Goal: Information Seeking & Learning: Learn about a topic

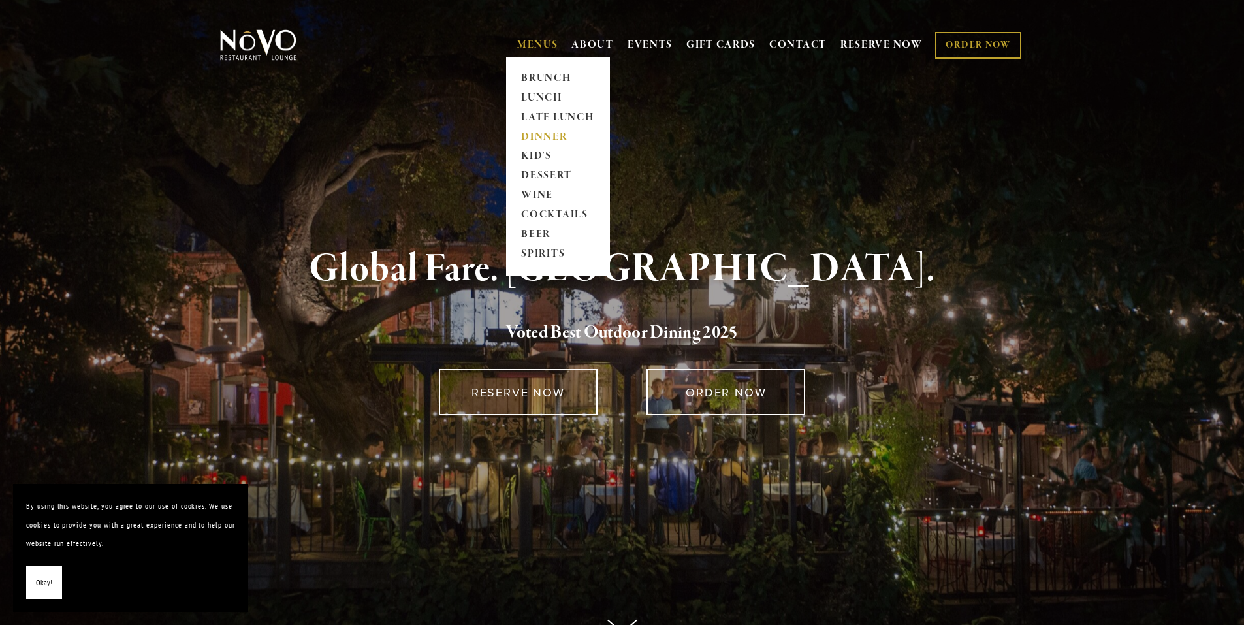
click at [536, 137] on link "DINNER" at bounding box center [558, 137] width 82 height 20
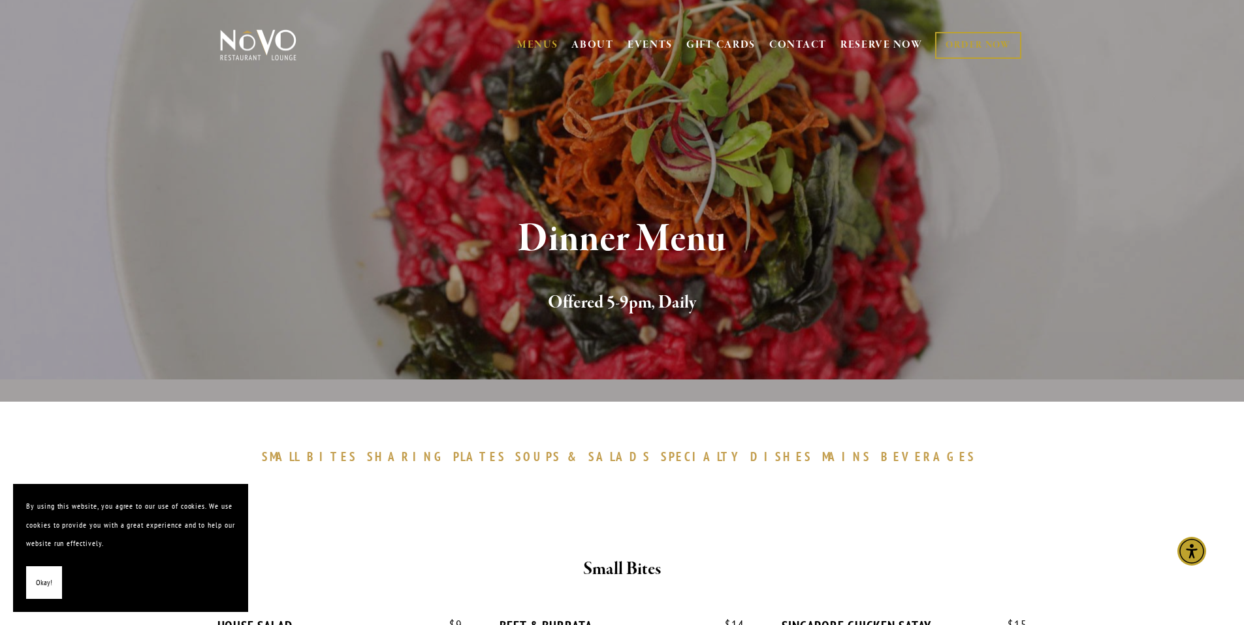
scroll to position [65, 0]
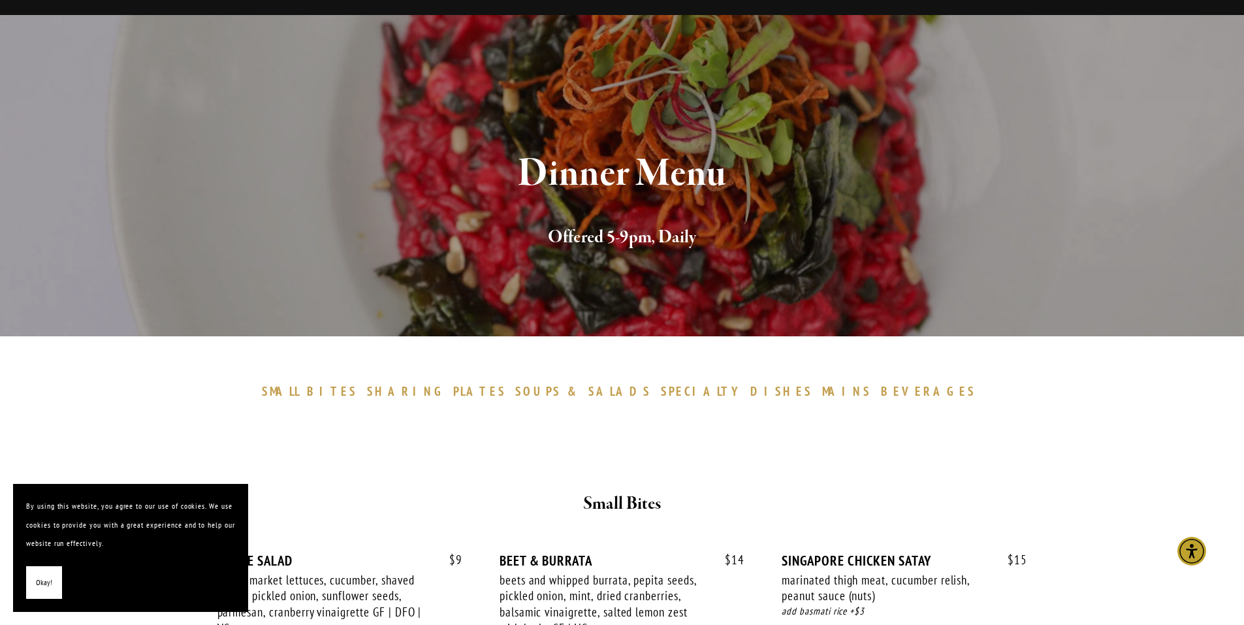
click at [44, 577] on span "Okay!" at bounding box center [44, 582] width 16 height 19
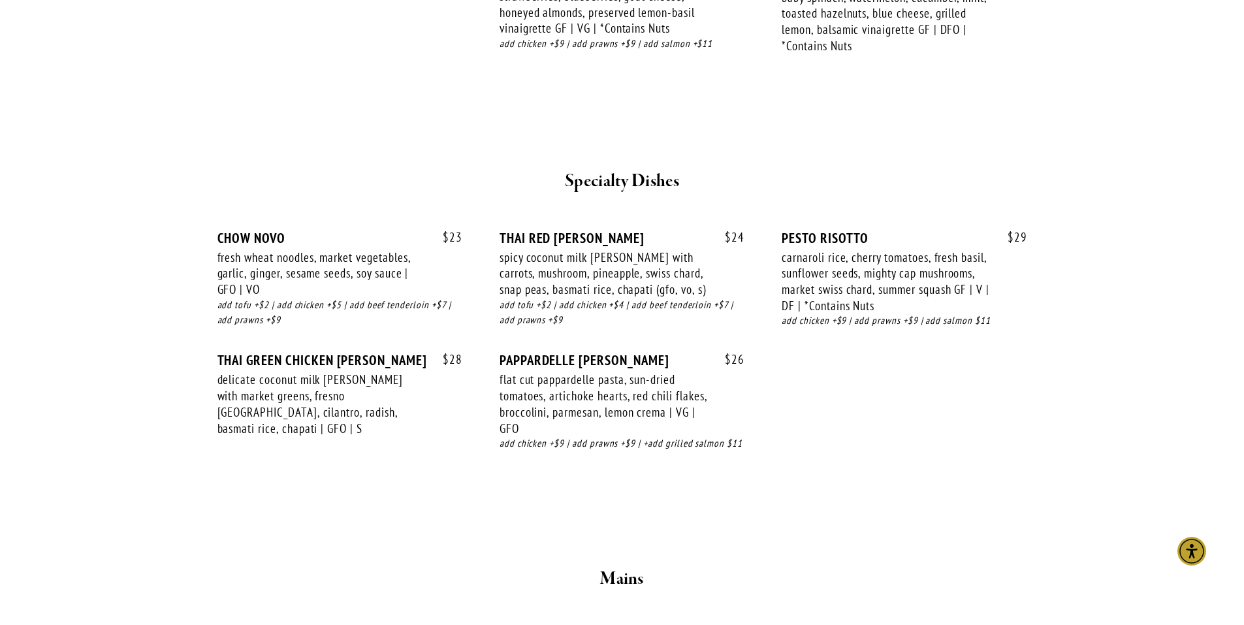
scroll to position [1735, 0]
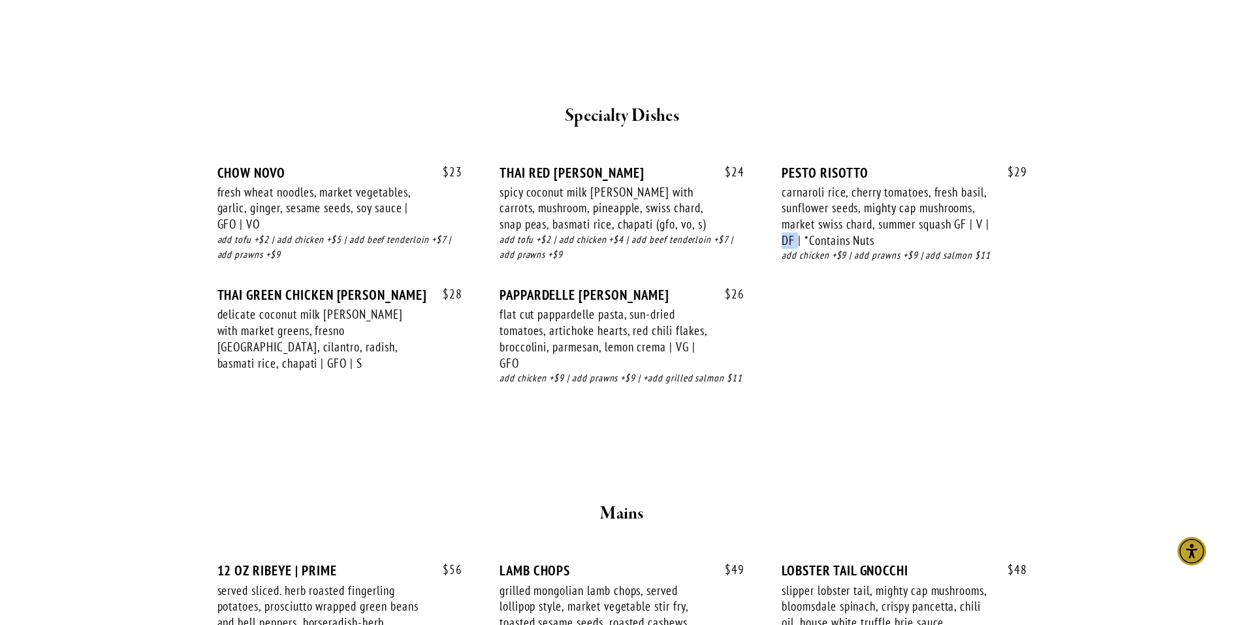
drag, startPoint x: 788, startPoint y: 244, endPoint x: 803, endPoint y: 241, distance: 15.4
click at [803, 241] on div "carnaroli rice, cherry tomatoes, fresh basil, sunflower seeds, mighty cap mushr…" at bounding box center [886, 216] width 208 height 65
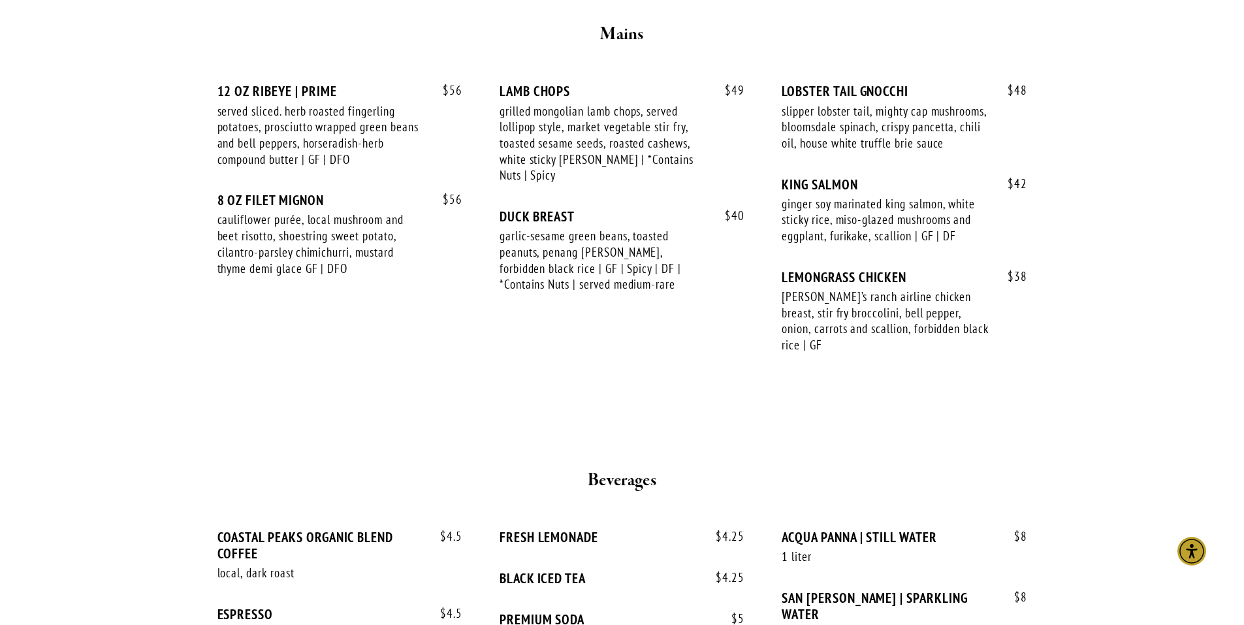
scroll to position [2388, 0]
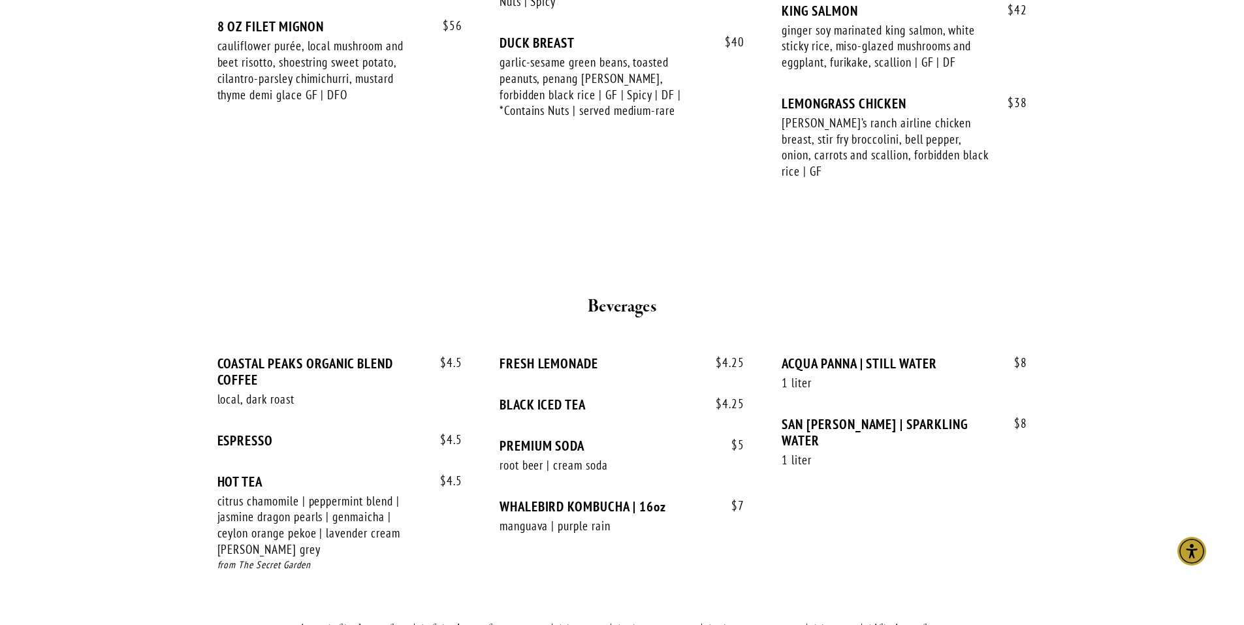
click at [557, 235] on div at bounding box center [623, 227] width 784 height 22
